Goal: Transaction & Acquisition: Subscribe to service/newsletter

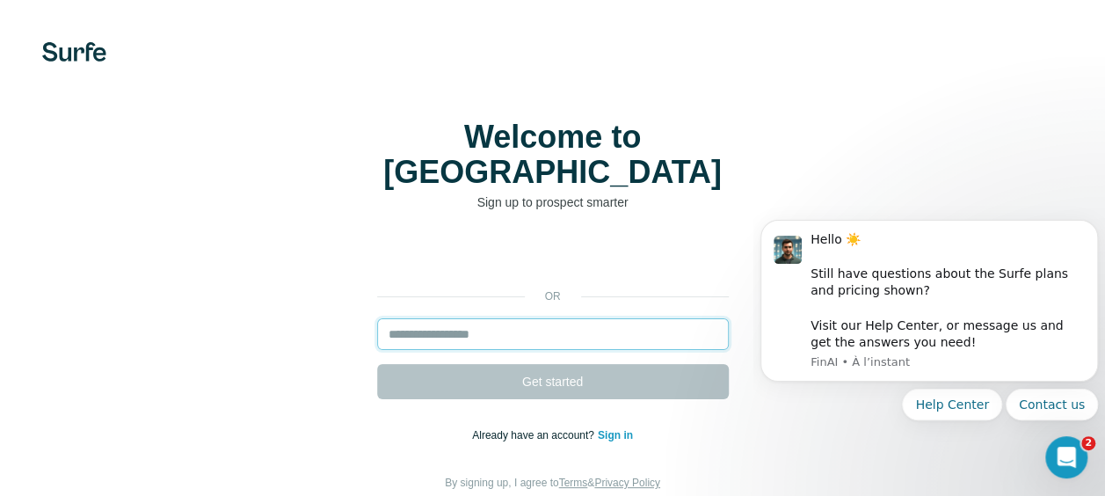
click at [494, 318] on input "email" at bounding box center [553, 334] width 352 height 32
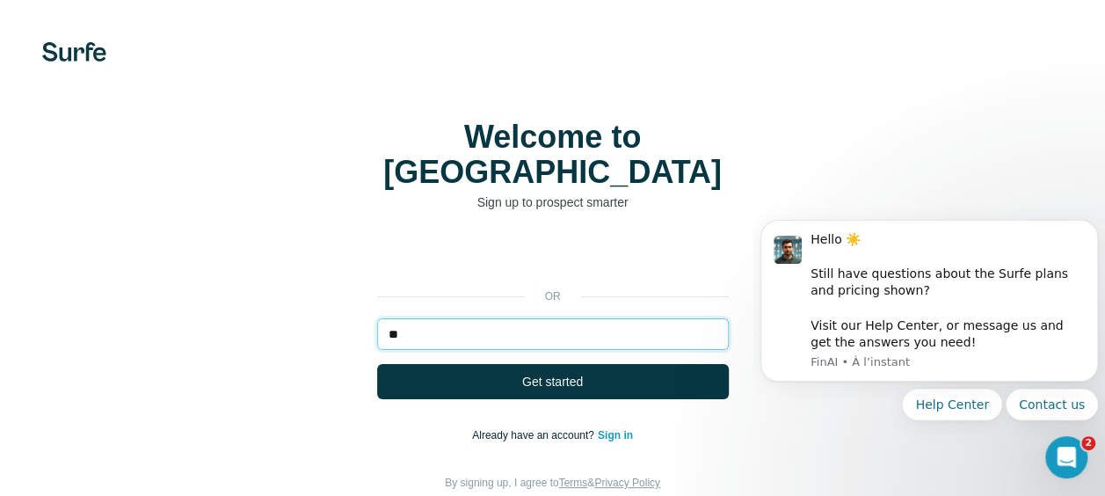
type input "**********"
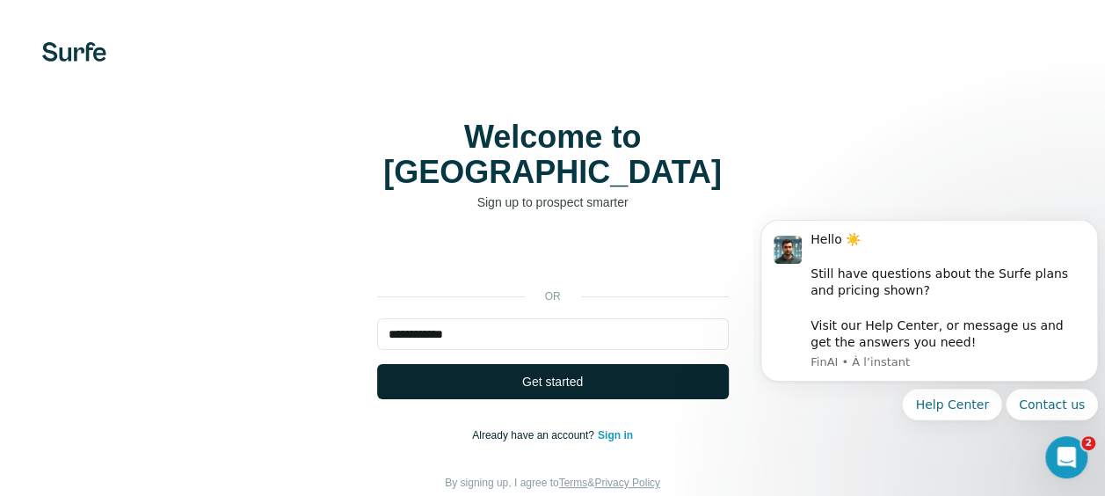
click at [445, 364] on button "Get started" at bounding box center [553, 381] width 352 height 35
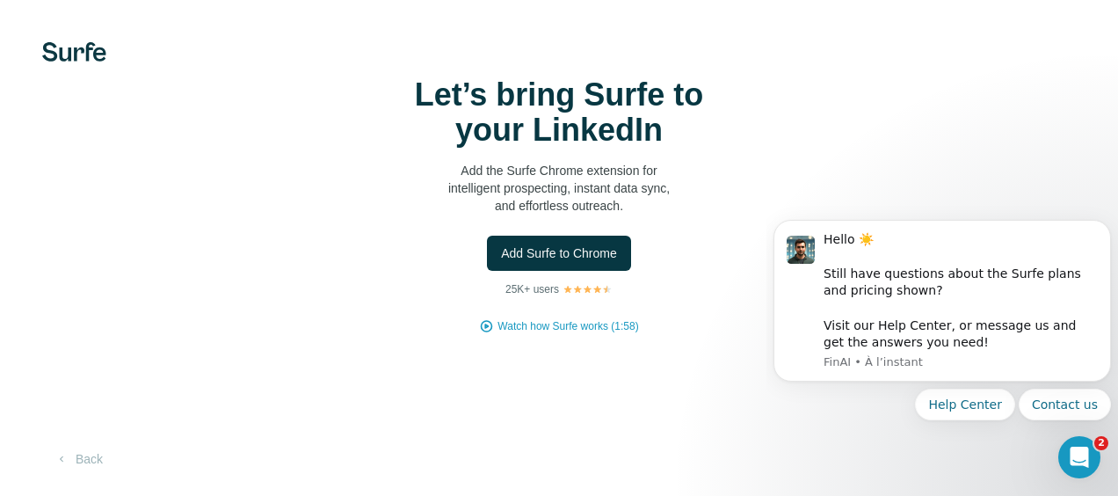
click at [754, 271] on div "Let’s bring Surfe to your LinkedIn Add the Surfe Chrome extension for intellige…" at bounding box center [559, 205] width 1048 height 257
click at [591, 250] on span "Add Surfe to Chrome" at bounding box center [559, 253] width 116 height 18
click at [562, 243] on button "Add Surfe to Chrome" at bounding box center [559, 253] width 144 height 35
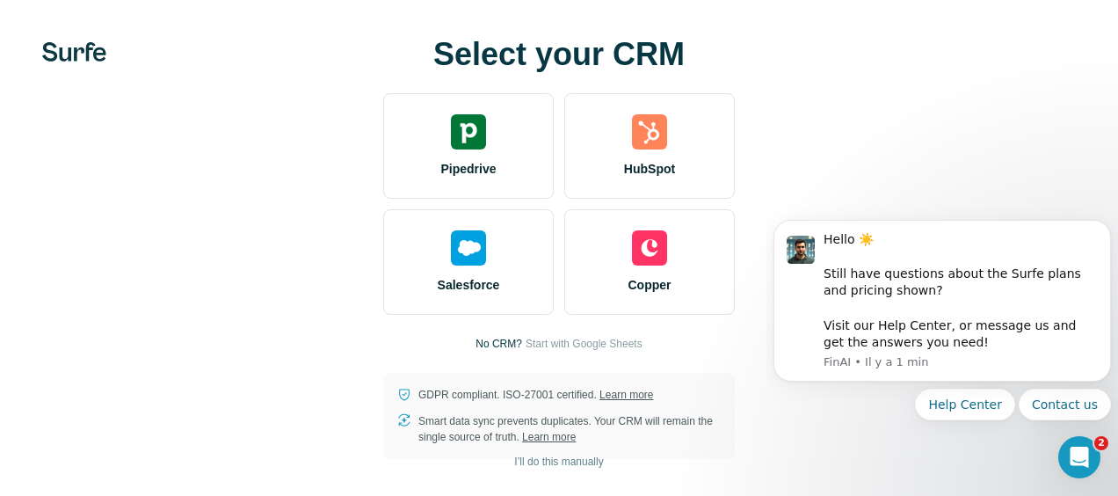
click at [857, 160] on div "Select your CRM Pipedrive HubSpot Salesforce Copper No CRM? Start with Google S…" at bounding box center [559, 248] width 1048 height 422
drag, startPoint x: 958, startPoint y: 470, endPoint x: 772, endPoint y: 411, distance: 194.6
click at [956, 470] on body "Hello ☀️ ​ Still have questions about the Surfe plans and pricing shown? ​ Visi…" at bounding box center [941, 343] width 337 height 274
click at [566, 344] on span "Start with Google Sheets" at bounding box center [584, 344] width 117 height 16
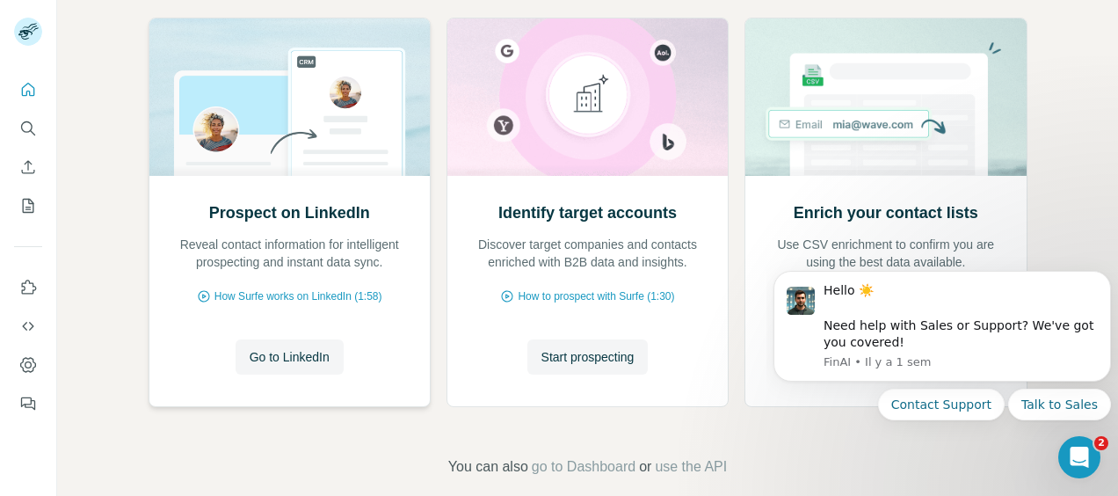
scroll to position [223, 0]
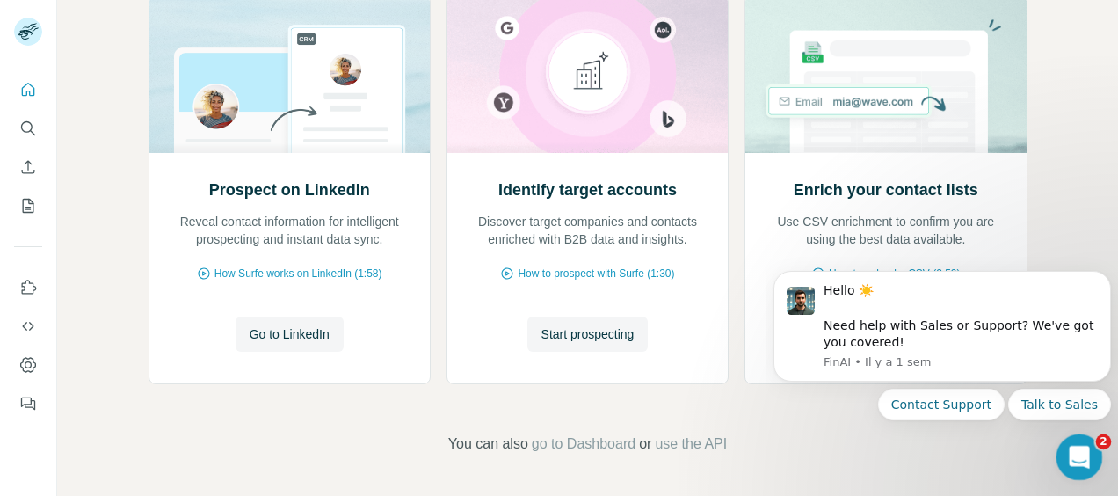
click at [1070, 448] on icon "Ouvrir le Messenger Intercom" at bounding box center [1076, 454] width 29 height 29
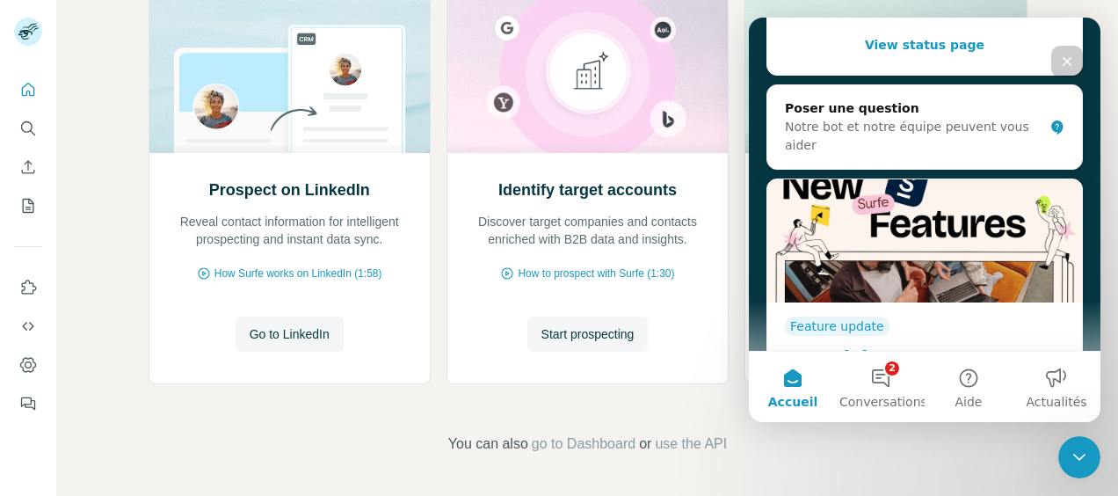
scroll to position [434, 0]
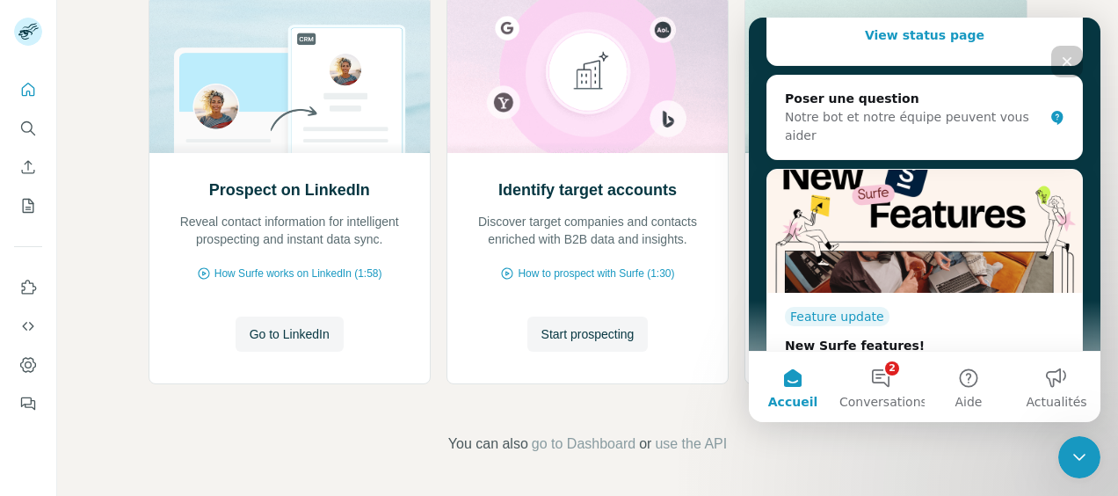
click at [808, 388] on button "Accueil" at bounding box center [793, 387] width 88 height 70
click at [849, 453] on footer "You can also go to Dashboard or use the API" at bounding box center [587, 443] width 962 height 21
click at [903, 391] on button "2 Conversations" at bounding box center [881, 387] width 88 height 70
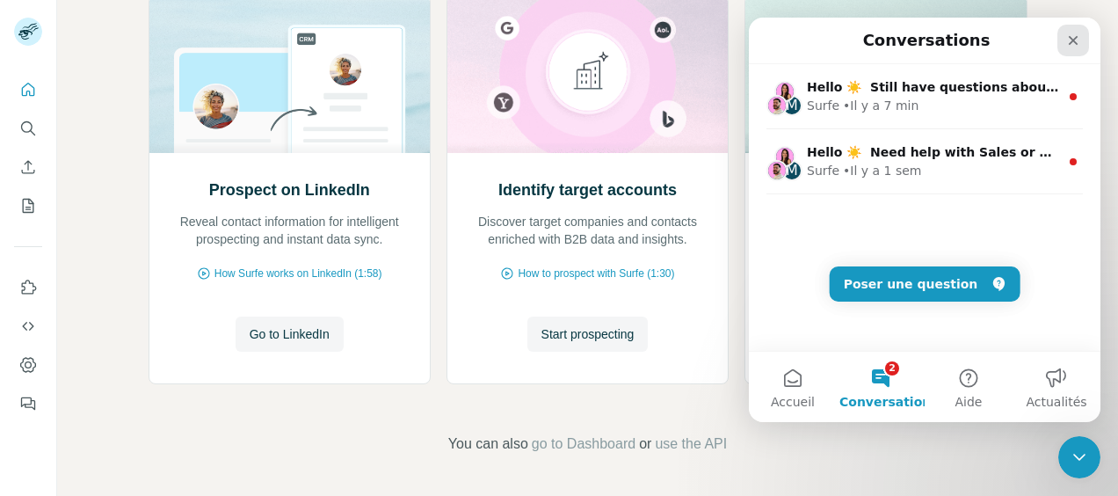
click at [1064, 36] on div "Fermer" at bounding box center [1073, 41] width 32 height 32
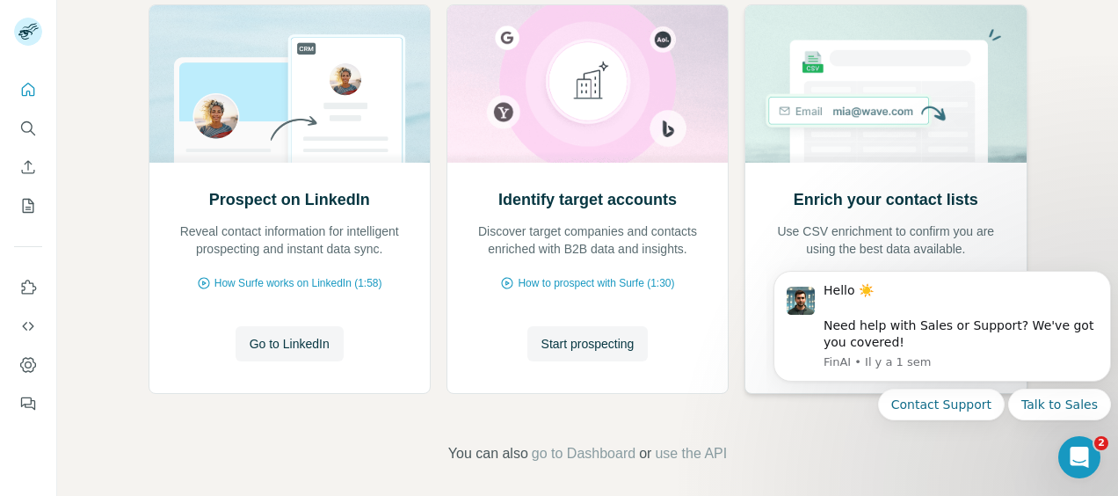
scroll to position [223, 0]
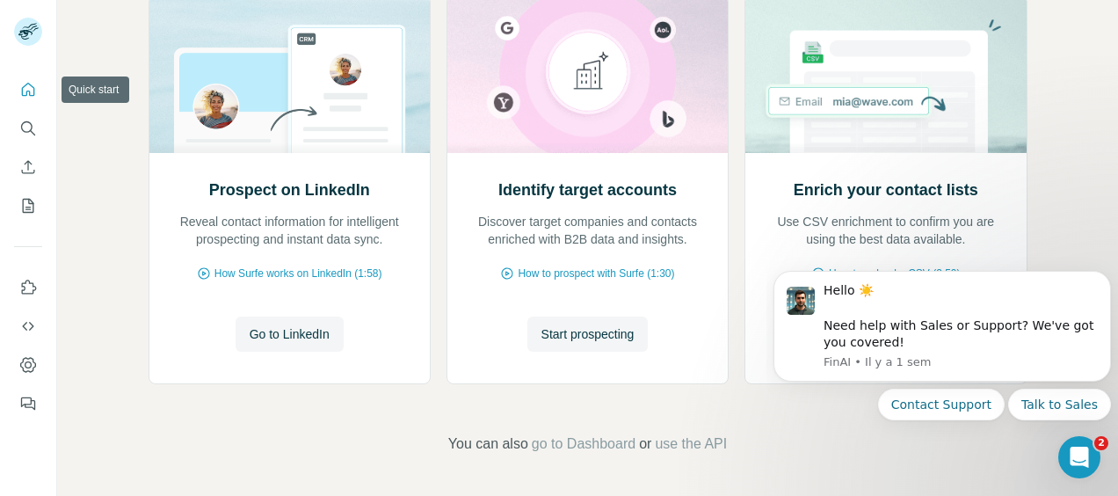
click at [28, 91] on icon "Quick start" at bounding box center [28, 89] width 13 height 13
click at [580, 325] on span "Start prospecting" at bounding box center [587, 334] width 93 height 18
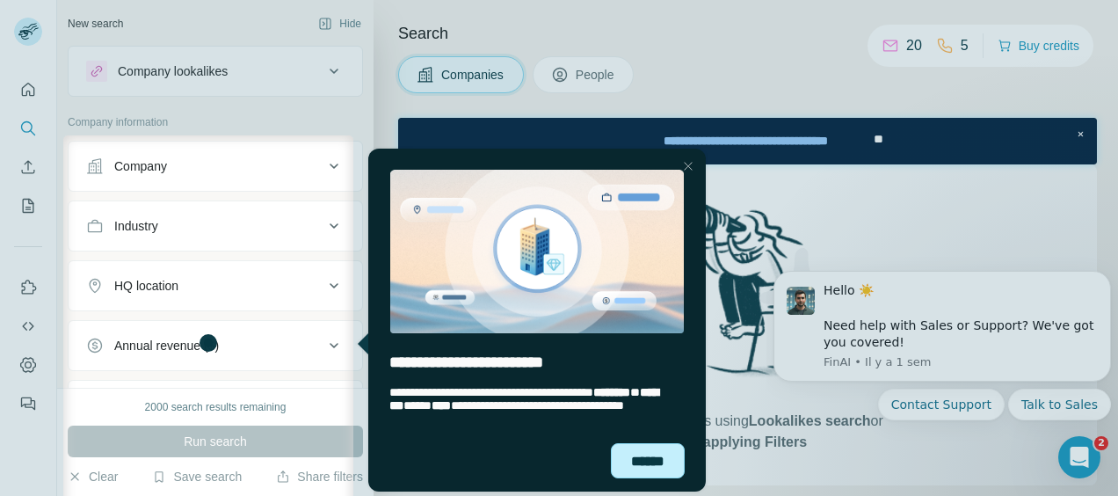
drag, startPoint x: 661, startPoint y: 468, endPoint x: 1012, endPoint y: 613, distance: 380.3
click at [661, 468] on div "******" at bounding box center [648, 460] width 74 height 35
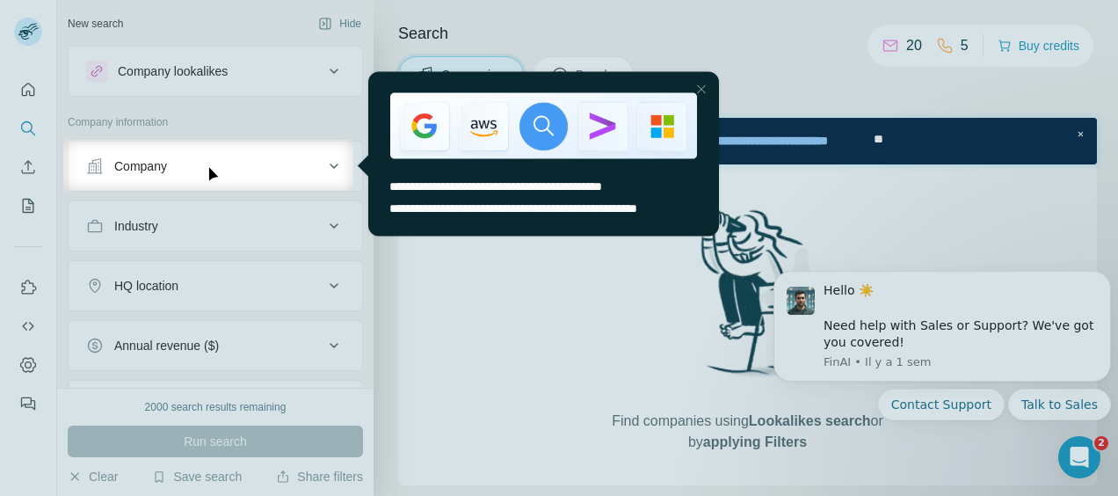
click at [700, 84] on div "Close Step" at bounding box center [700, 88] width 21 height 21
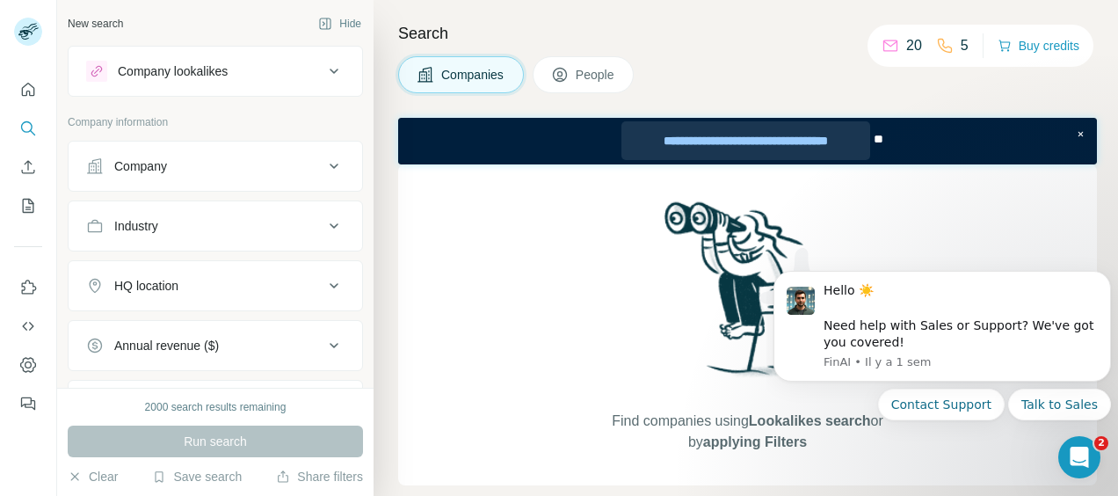
click at [732, 137] on div "**********" at bounding box center [745, 140] width 248 height 39
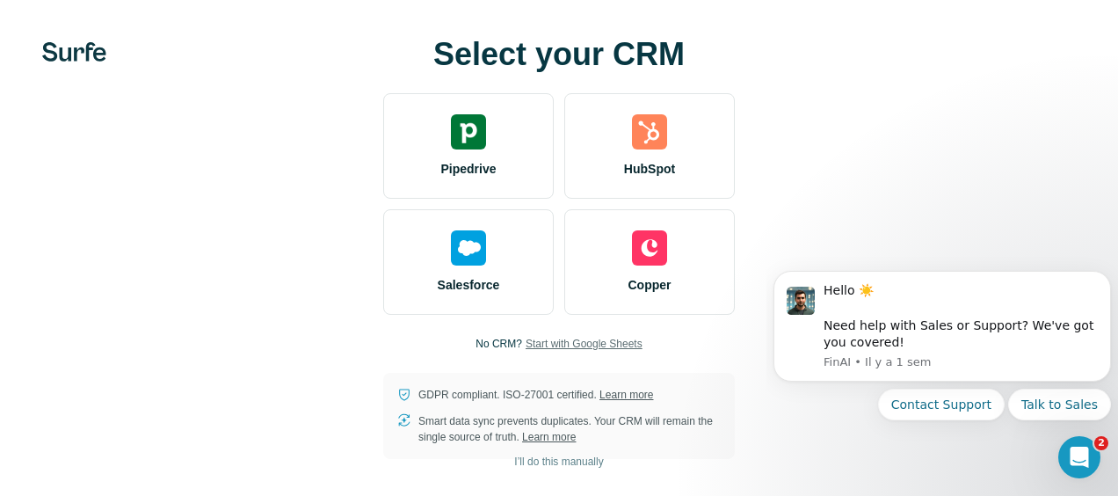
click at [569, 342] on span "Start with Google Sheets" at bounding box center [584, 344] width 117 height 16
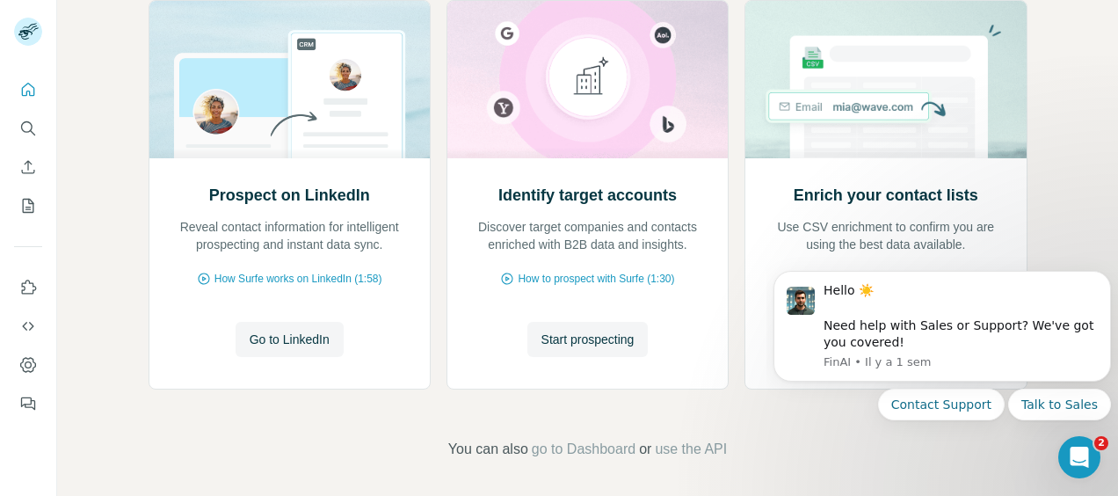
scroll to position [223, 0]
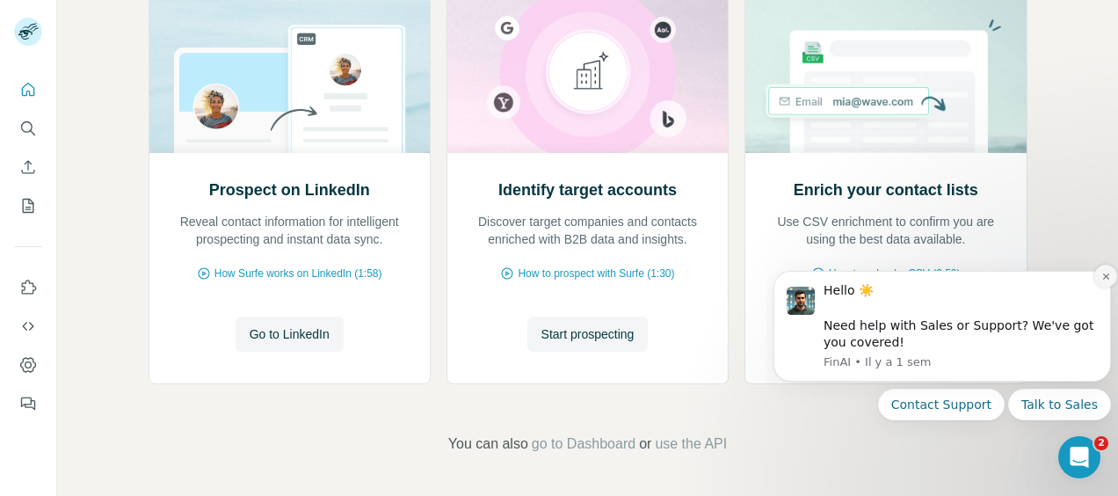
click at [1104, 282] on button "Dismiss notification" at bounding box center [1105, 276] width 23 height 23
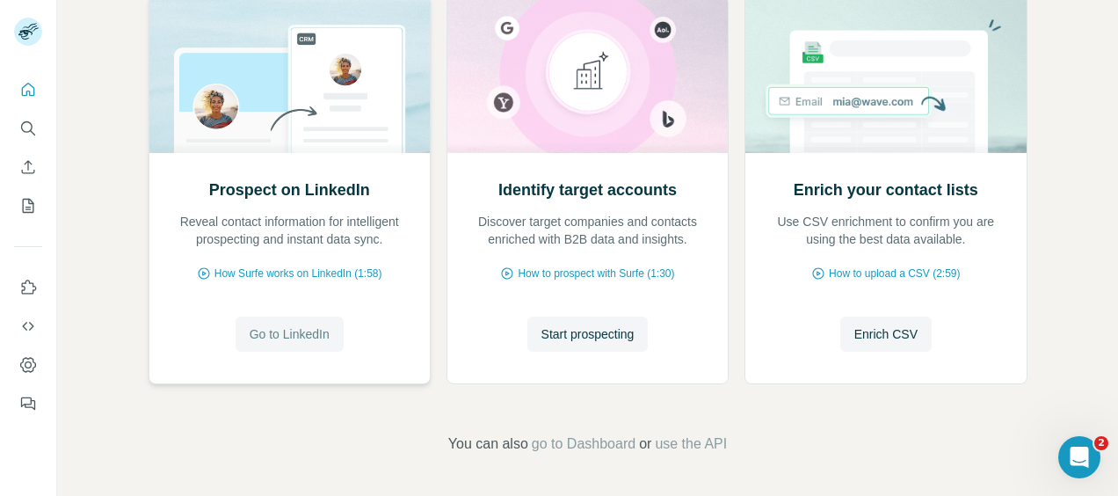
click at [253, 338] on span "Go to LinkedIn" at bounding box center [290, 334] width 80 height 18
